Goal: Check status: Check status

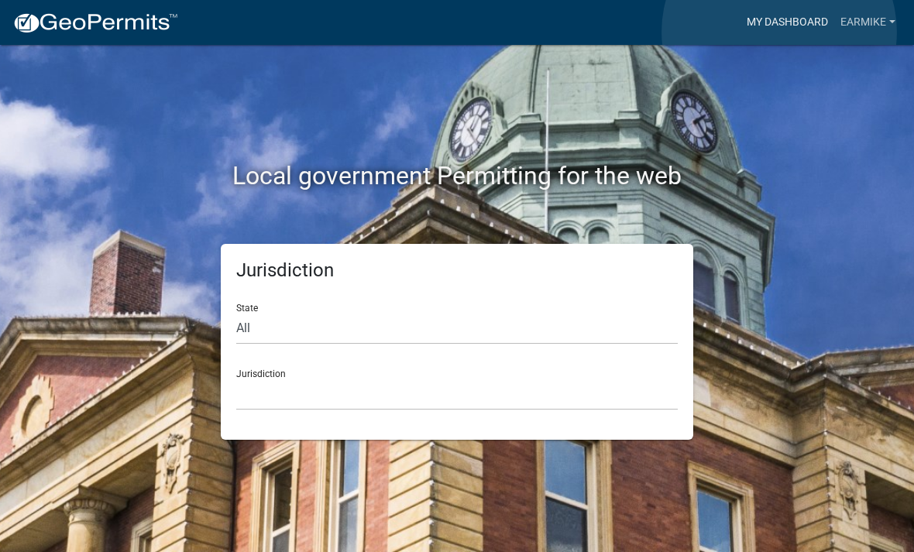
click at [779, 33] on link "My Dashboard" at bounding box center [787, 22] width 94 height 29
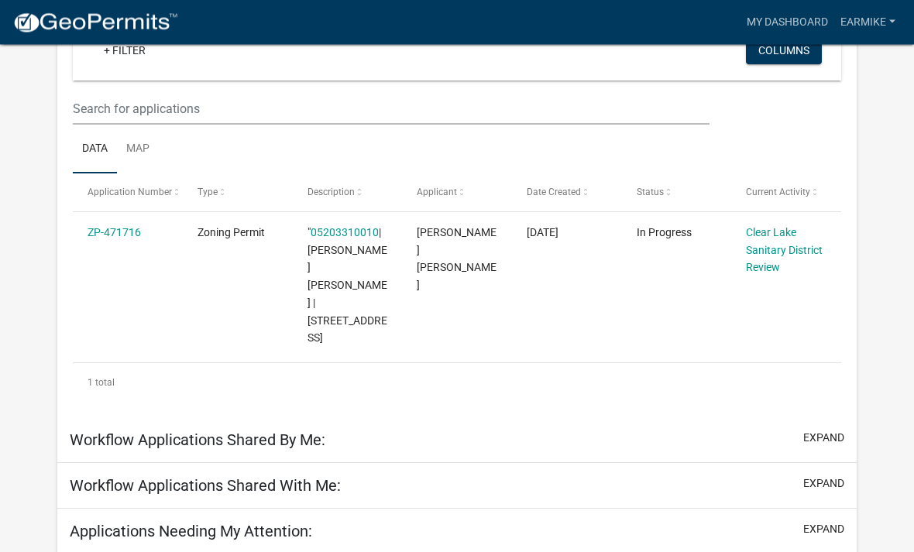
scroll to position [199, 0]
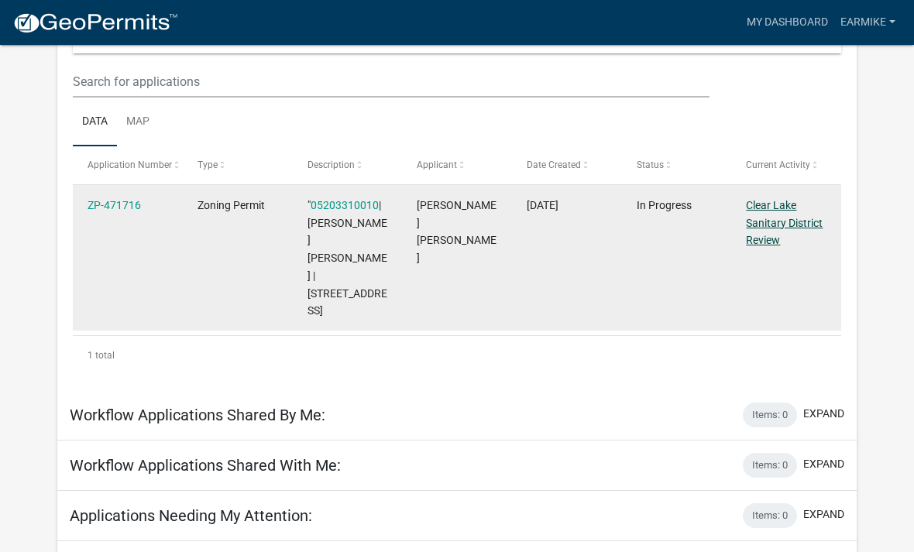
click at [772, 227] on link "Clear Lake Sanitary District Review" at bounding box center [784, 223] width 77 height 48
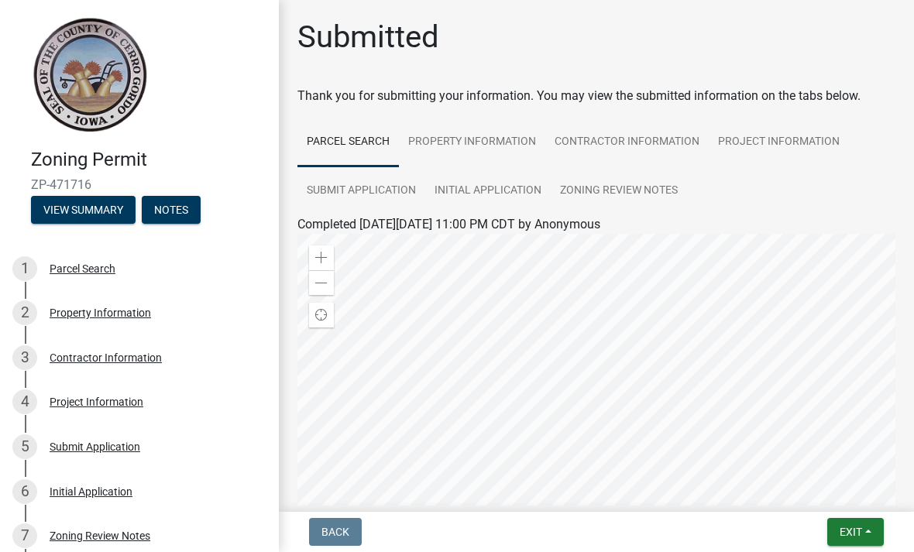
scroll to position [45, 0]
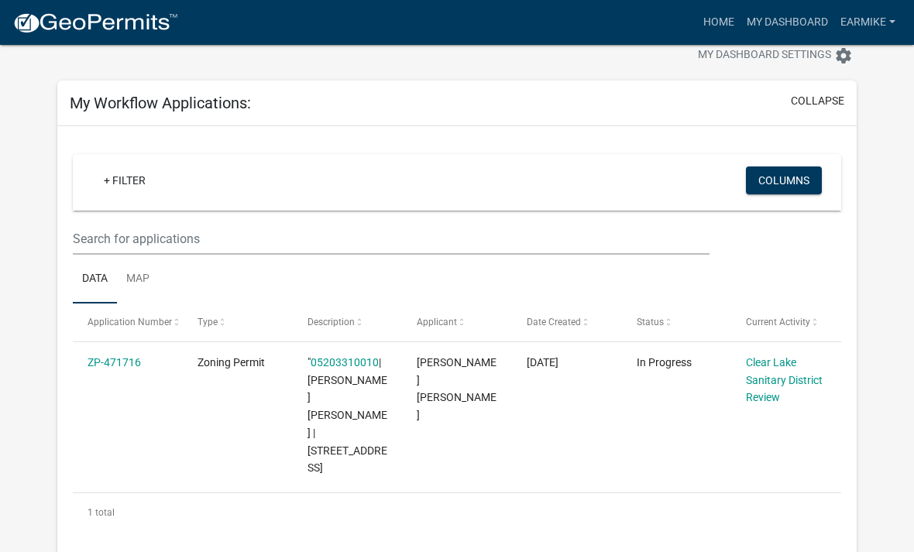
scroll to position [41, 0]
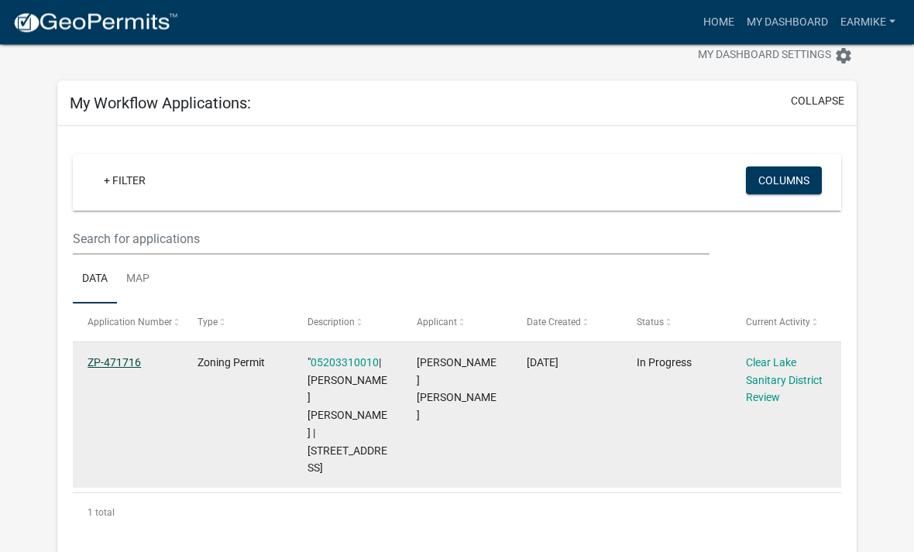
click at [105, 364] on link "ZP-471716" at bounding box center [114, 363] width 53 height 12
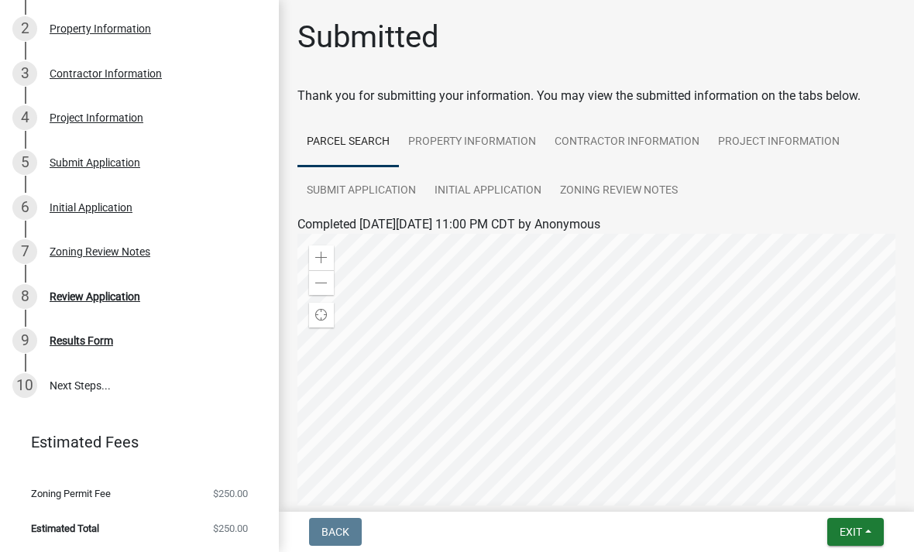
scroll to position [283, 0]
click at [615, 195] on link "Zoning Review Notes" at bounding box center [619, 192] width 136 height 50
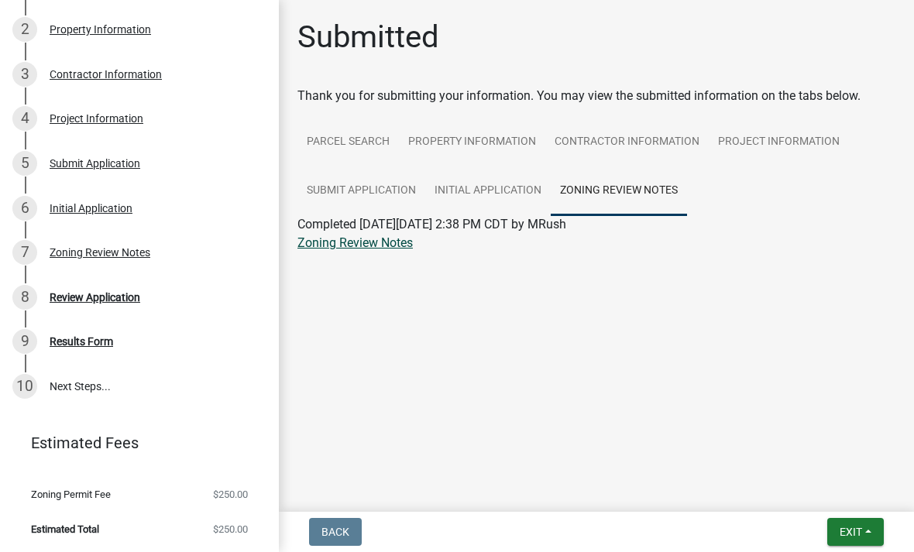
click at [348, 248] on link "Zoning Review Notes" at bounding box center [354, 242] width 115 height 15
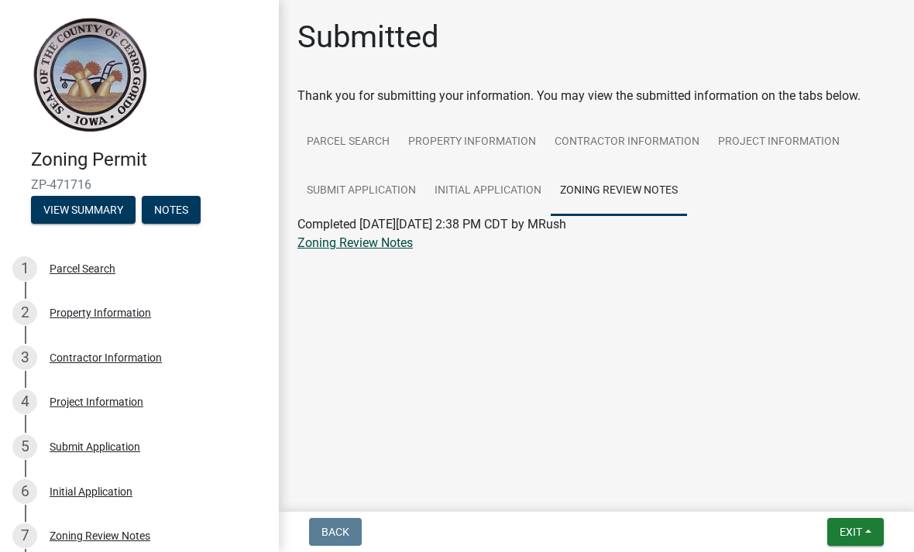
scroll to position [0, 0]
click at [318, 242] on link "Zoning Review Notes" at bounding box center [354, 242] width 115 height 15
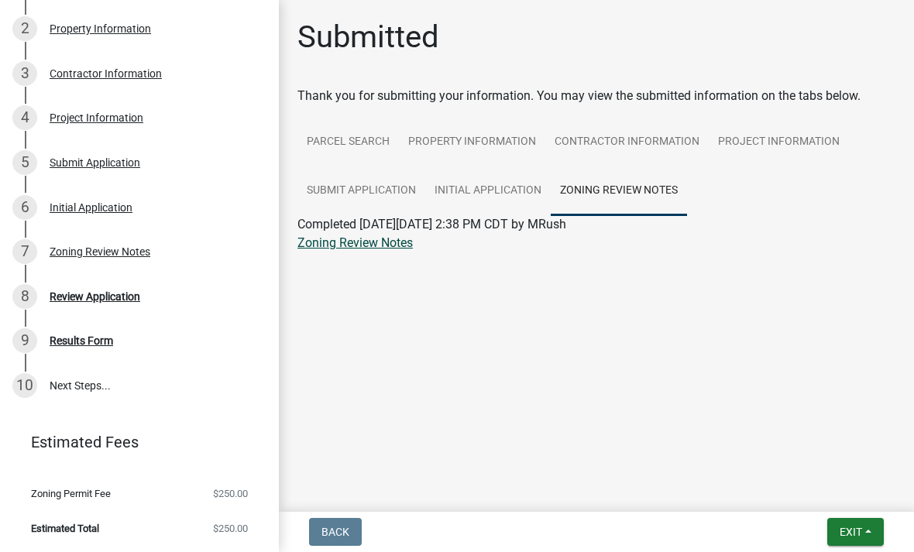
scroll to position [283, 0]
click at [856, 527] on span "Exit" at bounding box center [851, 532] width 22 height 12
